Goal: Check status: Check status

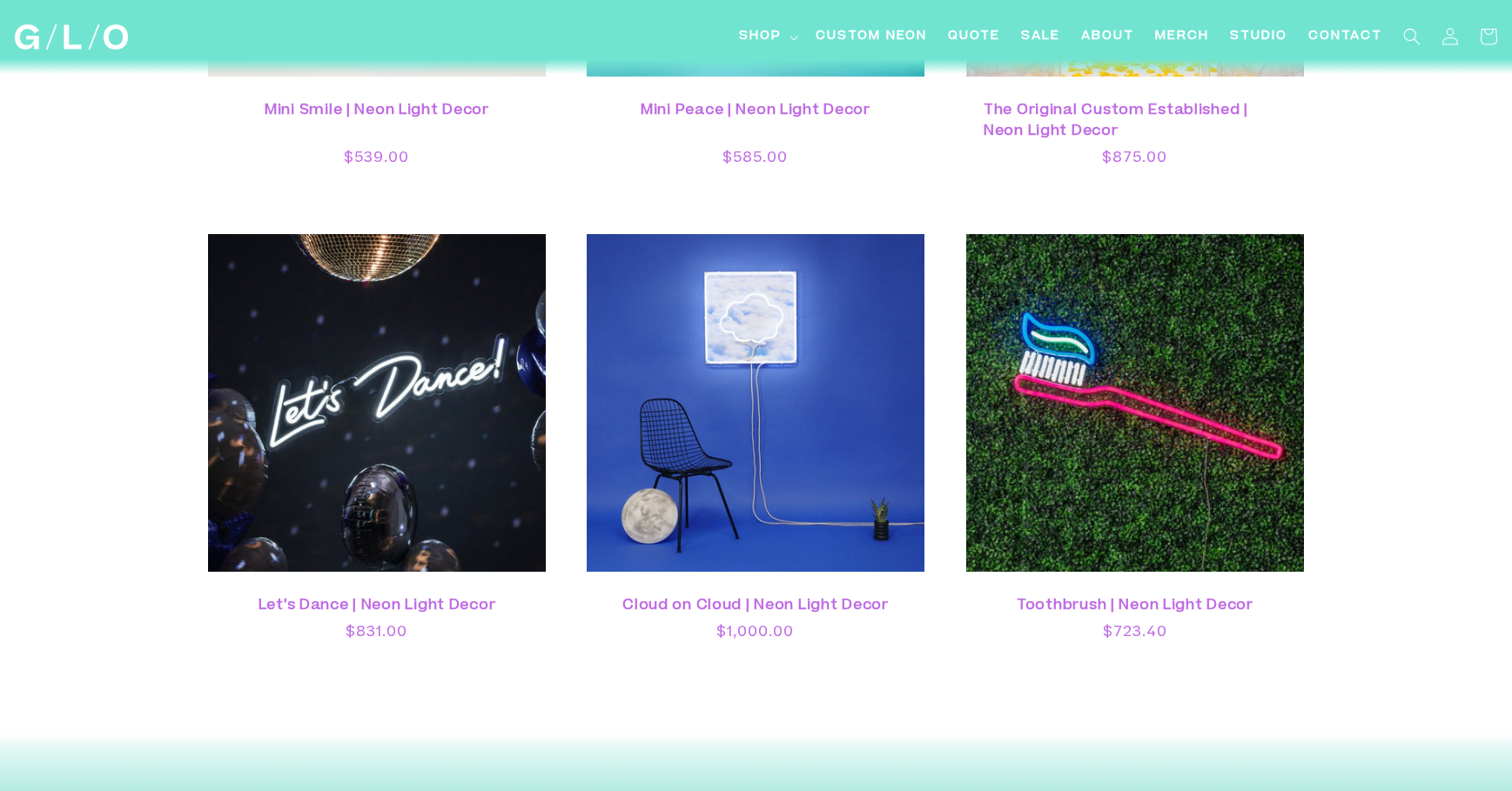
scroll to position [4898, 0]
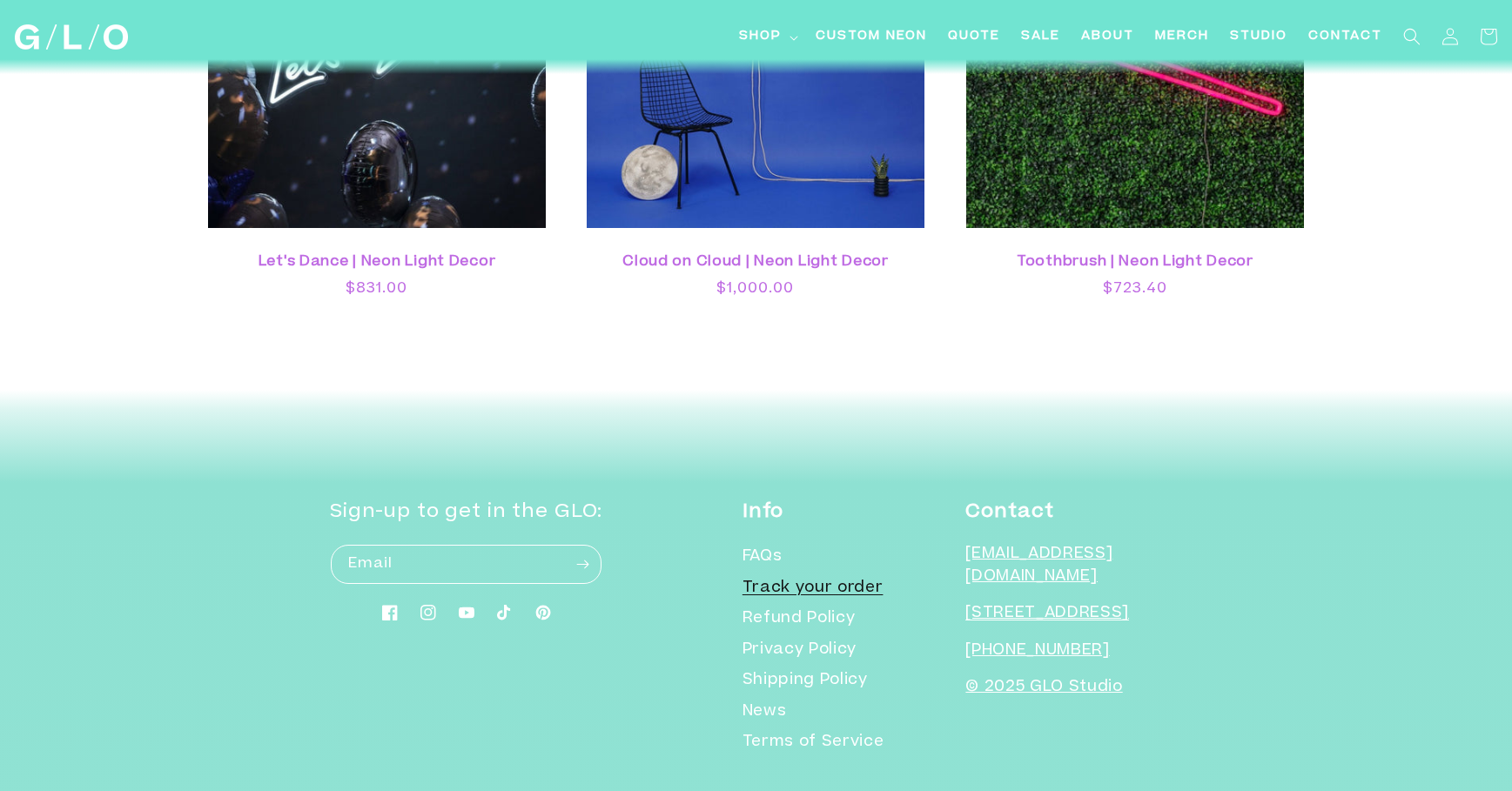
click at [834, 573] on link "Track your order" at bounding box center [812, 589] width 141 height 32
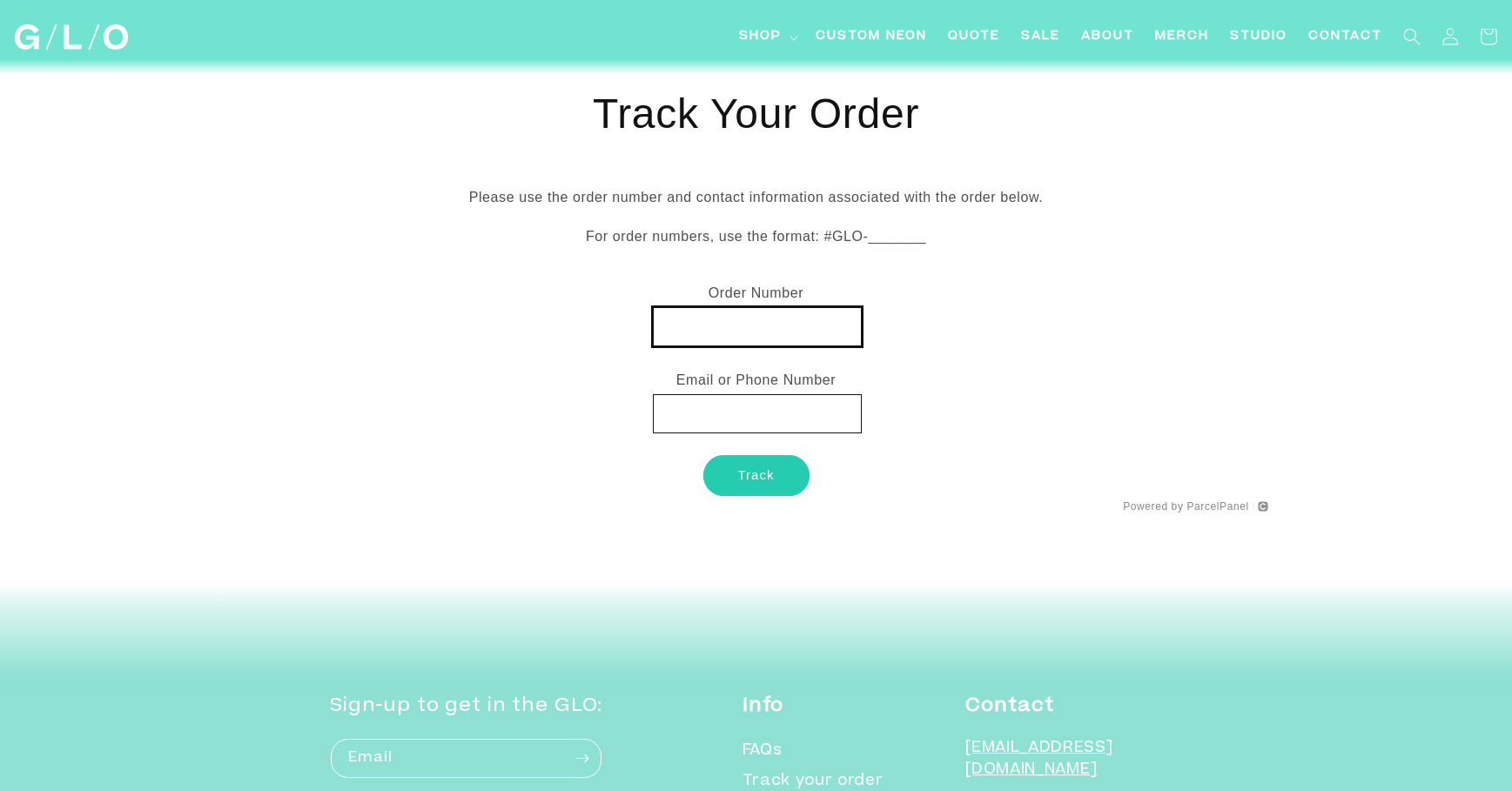
click at [733, 324] on input "text" at bounding box center [757, 327] width 209 height 39
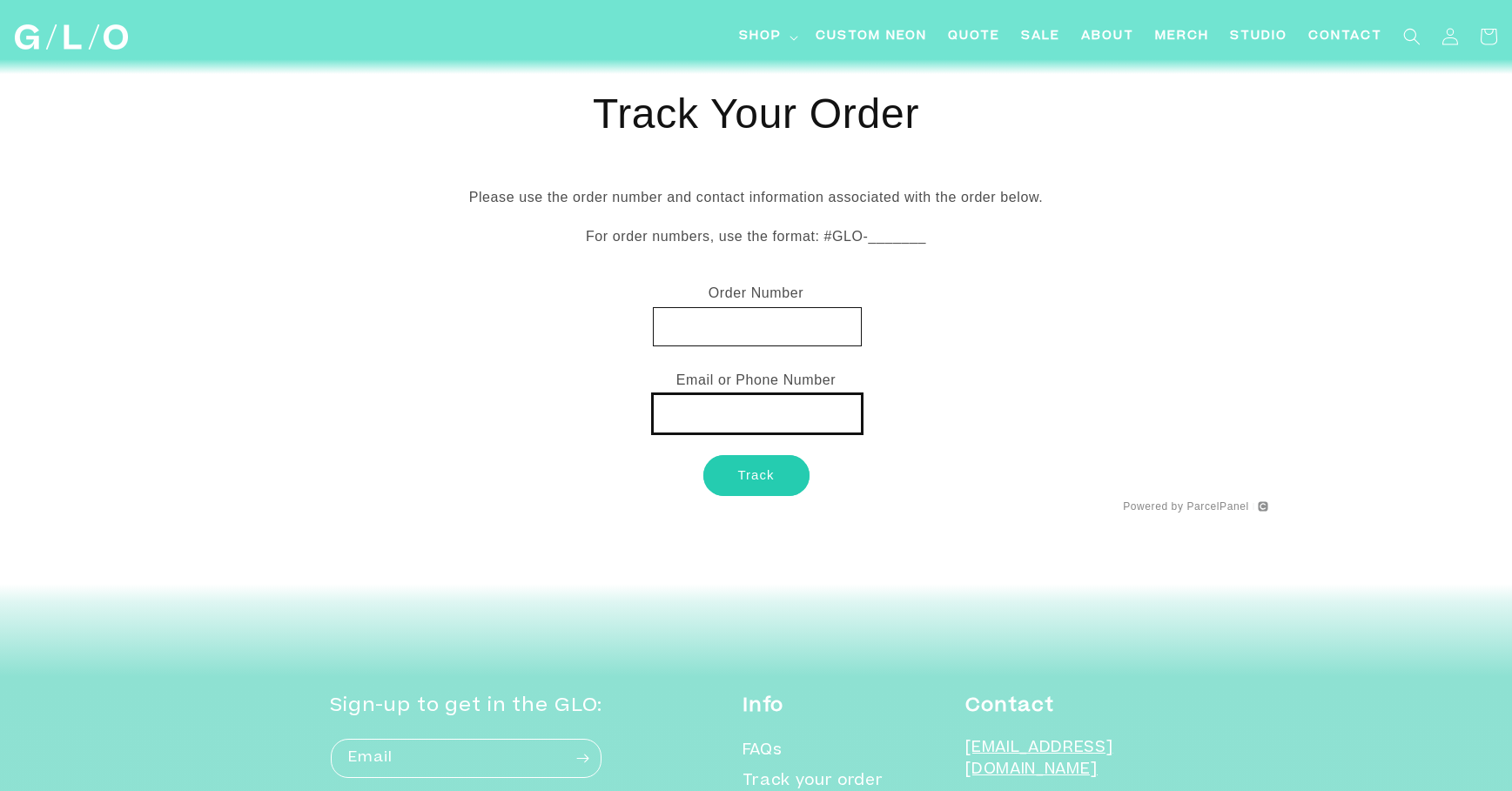
click at [705, 406] on input "text" at bounding box center [757, 414] width 209 height 39
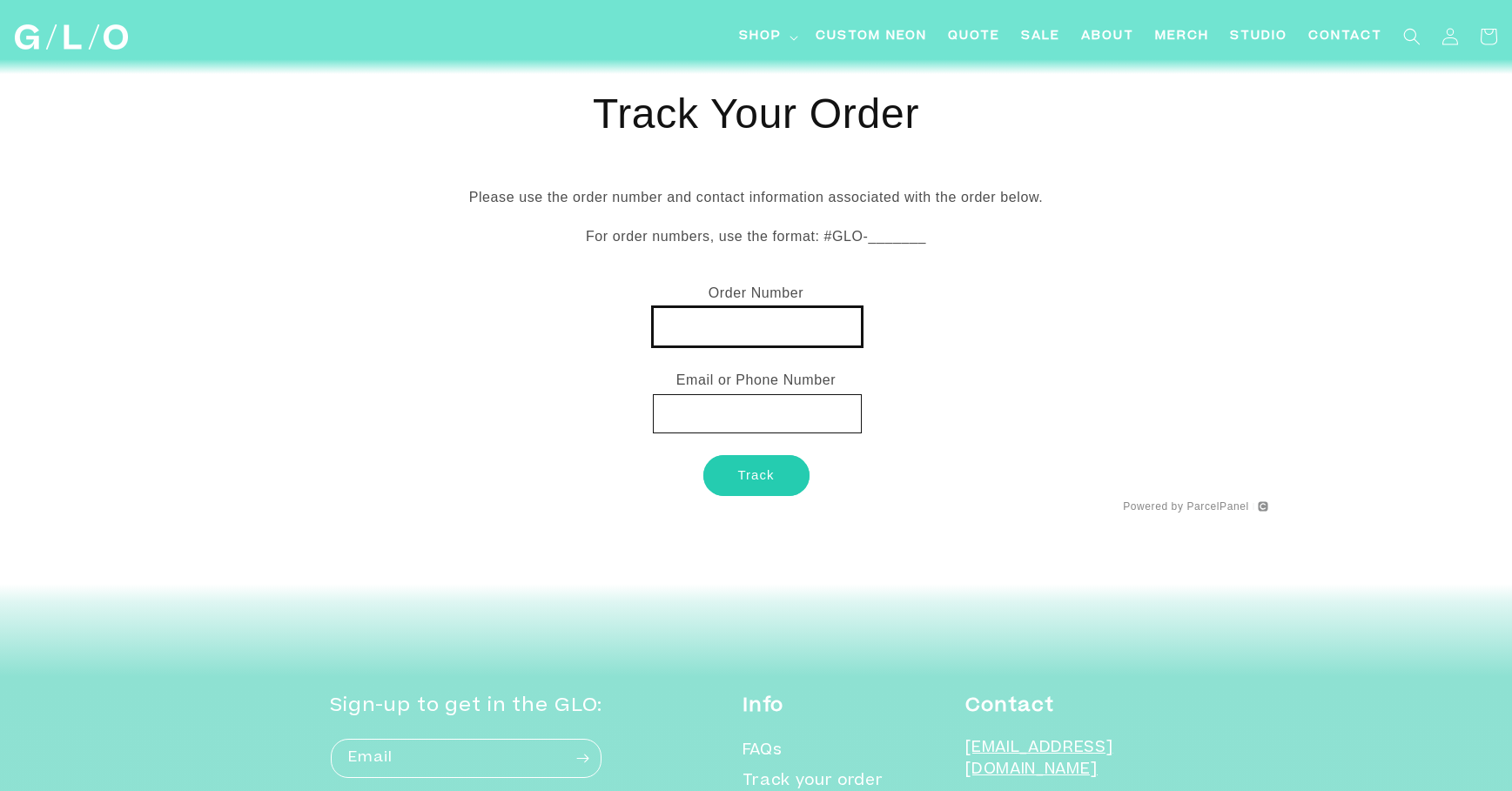
click at [721, 332] on input "text" at bounding box center [757, 327] width 209 height 39
